Goal: Information Seeking & Learning: Learn about a topic

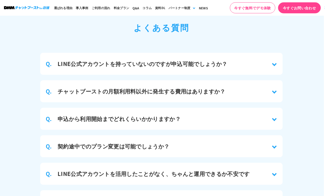
scroll to position [2521, 1]
click at [269, 56] on div "Q. LINE公式アカウントを持っていないのですが申込可能でしょうか？" at bounding box center [161, 64] width 242 height 22
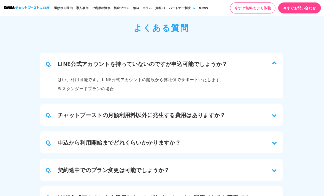
click at [275, 61] on div "Q. LINE公式アカウントを持っていないのですが申込可能でしょうか？" at bounding box center [161, 64] width 242 height 22
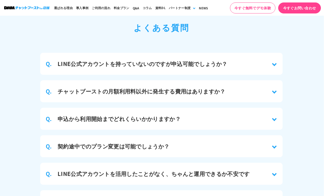
click at [273, 86] on div "Q. チャットブーストの月額利用料以外に発生する費用はありますか？" at bounding box center [161, 91] width 242 height 22
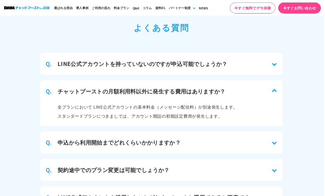
click at [268, 135] on div "Q. 申込から利用開始までどれくらいかかりますか？" at bounding box center [161, 143] width 242 height 22
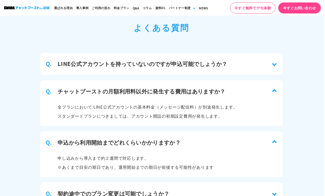
click at [272, 187] on div "Q. 契約途中でのプラン変更は可能でしょうか？" at bounding box center [161, 194] width 242 height 22
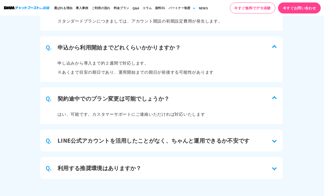
scroll to position [2620, 1]
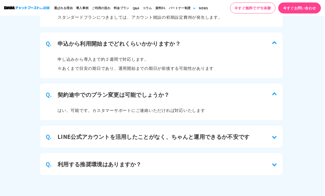
click at [273, 132] on div "Q. LINE公式アカウントを活用したことがなく、ちゃんと運用できるか不安です" at bounding box center [161, 137] width 242 height 22
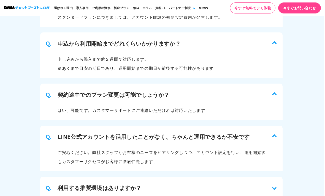
click at [276, 177] on div "Q. 利用する推奨環境はありますか？" at bounding box center [161, 188] width 242 height 22
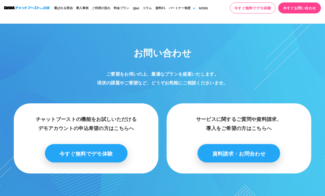
scroll to position [3109, 0]
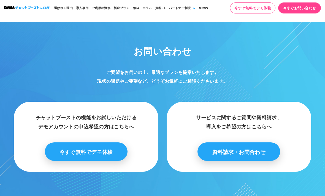
click at [94, 148] on link "今すぐ無料でデモ体験" at bounding box center [86, 152] width 83 height 18
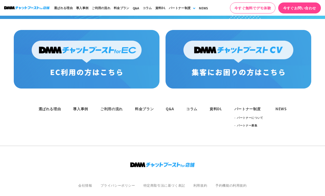
scroll to position [3294, 0]
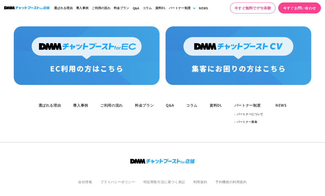
click at [167, 103] on link "Q&A" at bounding box center [170, 105] width 8 height 5
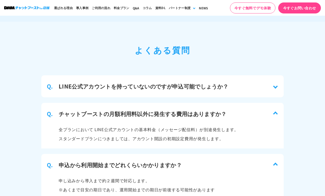
scroll to position [2499, 0]
